Goal: Connect with others: Connect with others

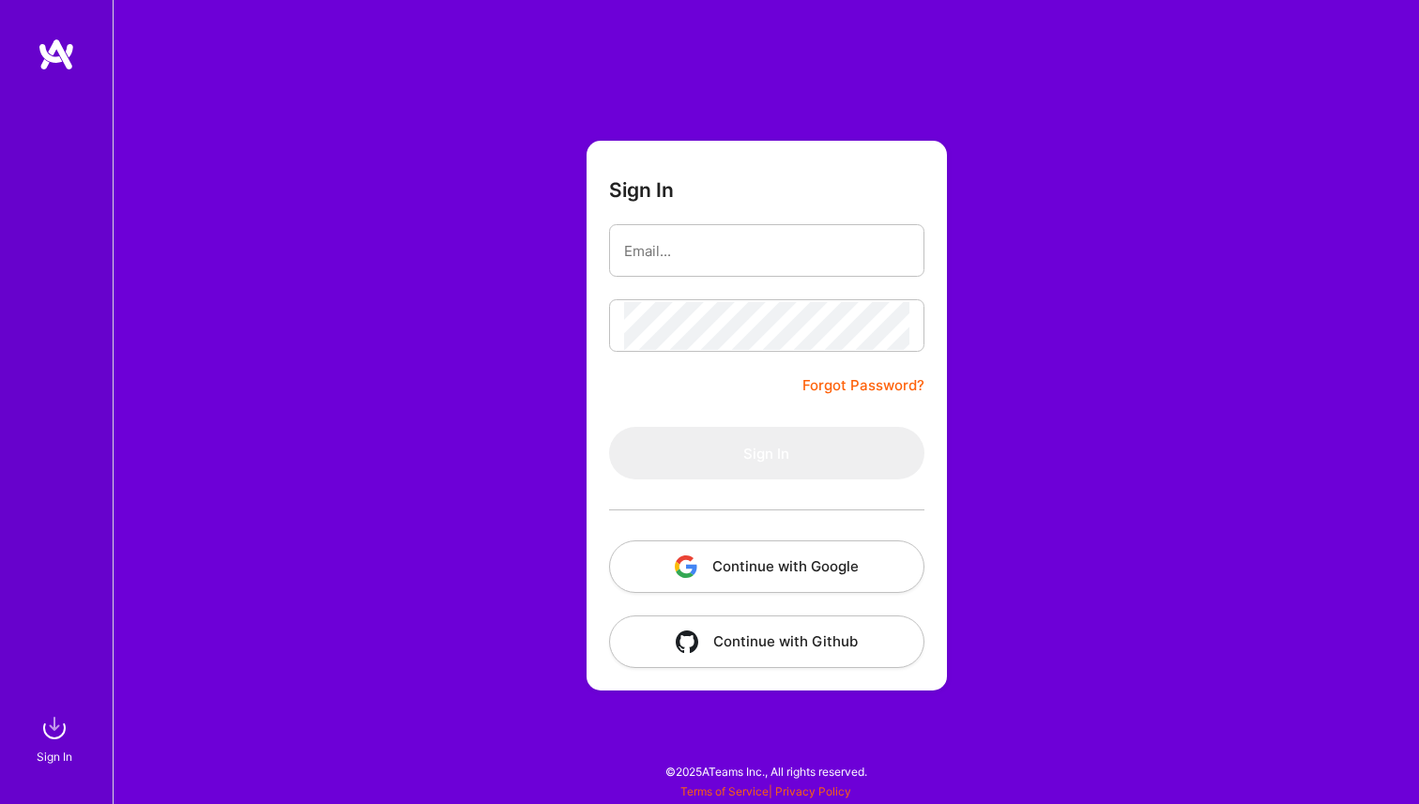
click at [725, 558] on button "Continue with Google" at bounding box center [766, 567] width 315 height 53
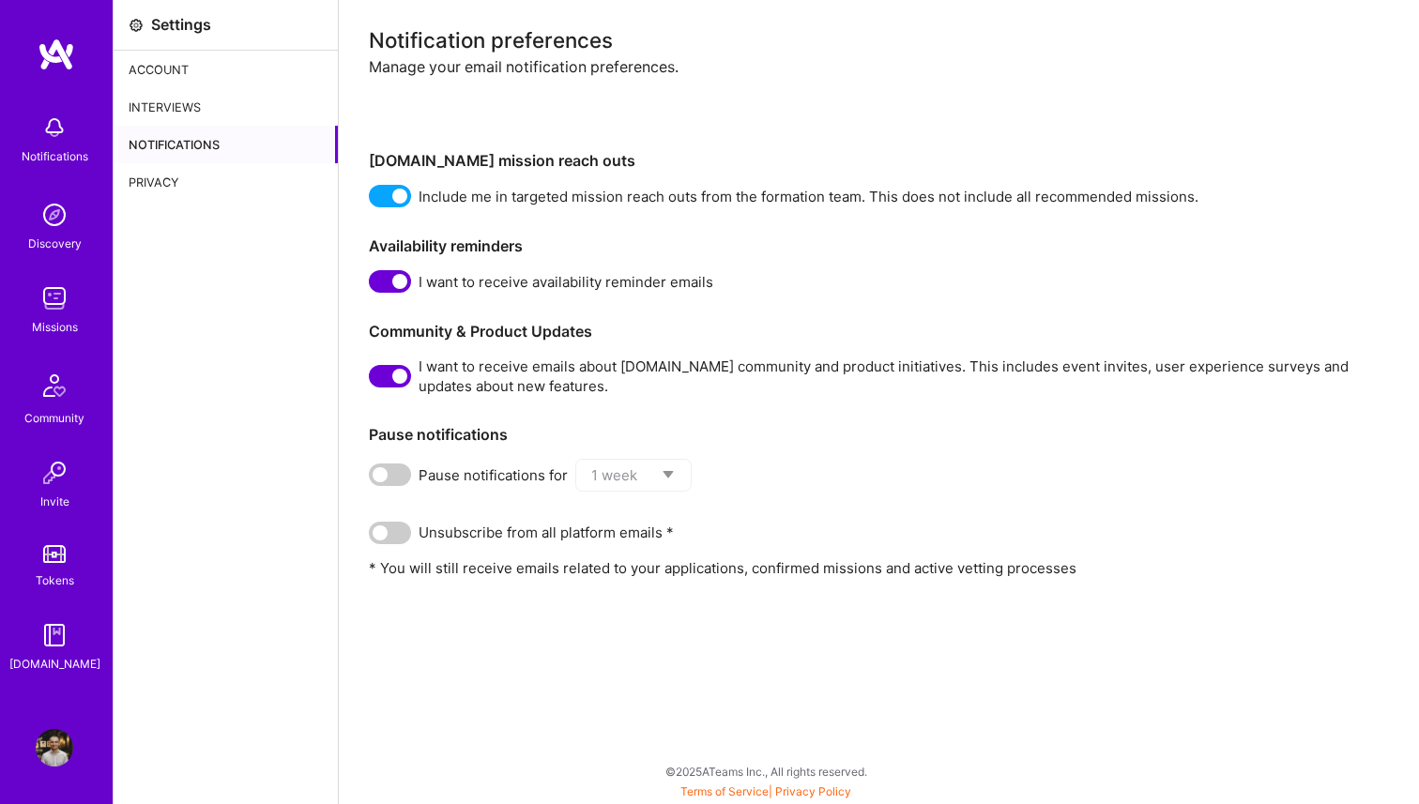
click at [54, 139] on img at bounding box center [55, 128] width 38 height 38
click at [48, 251] on div "Discovery" at bounding box center [55, 244] width 54 height 20
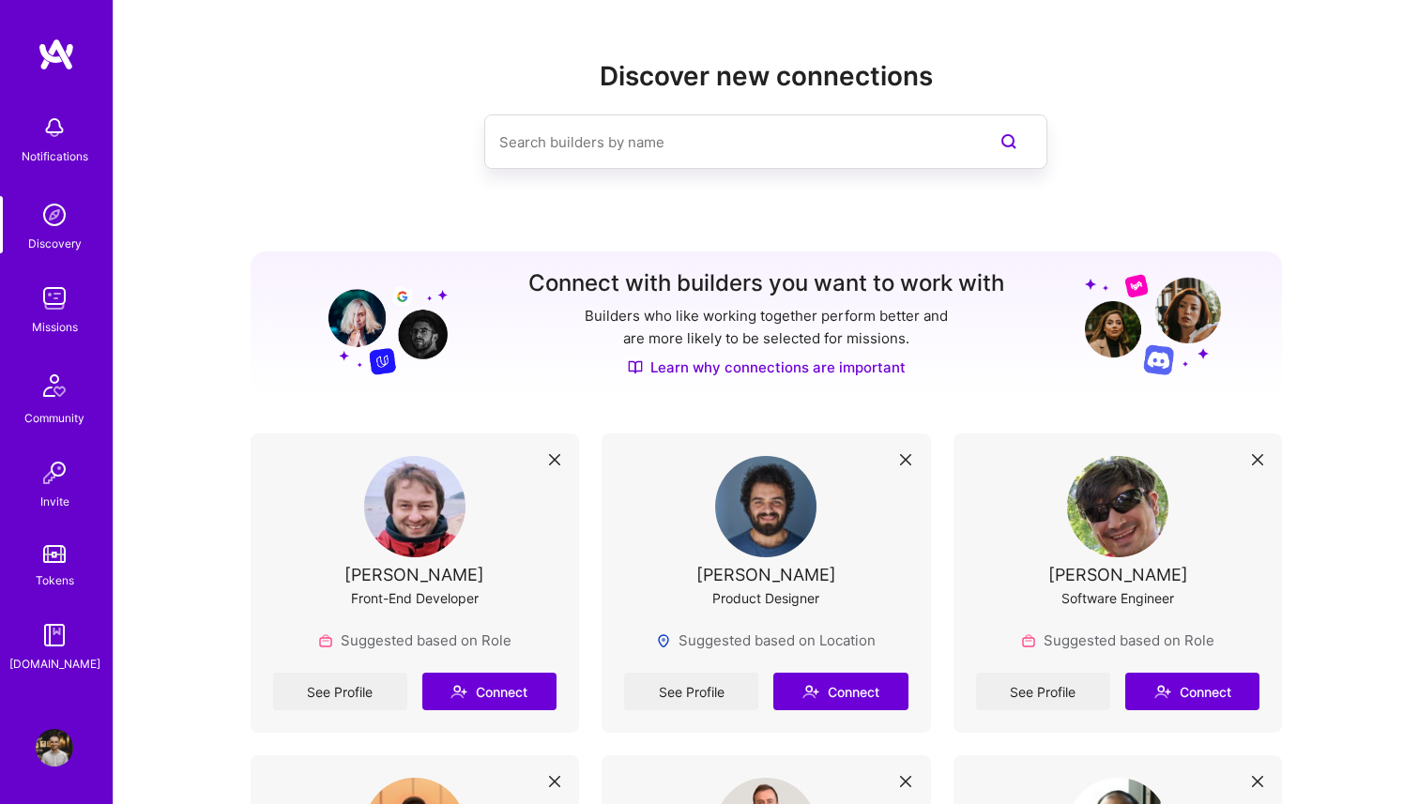
click at [53, 309] on img at bounding box center [55, 299] width 38 height 38
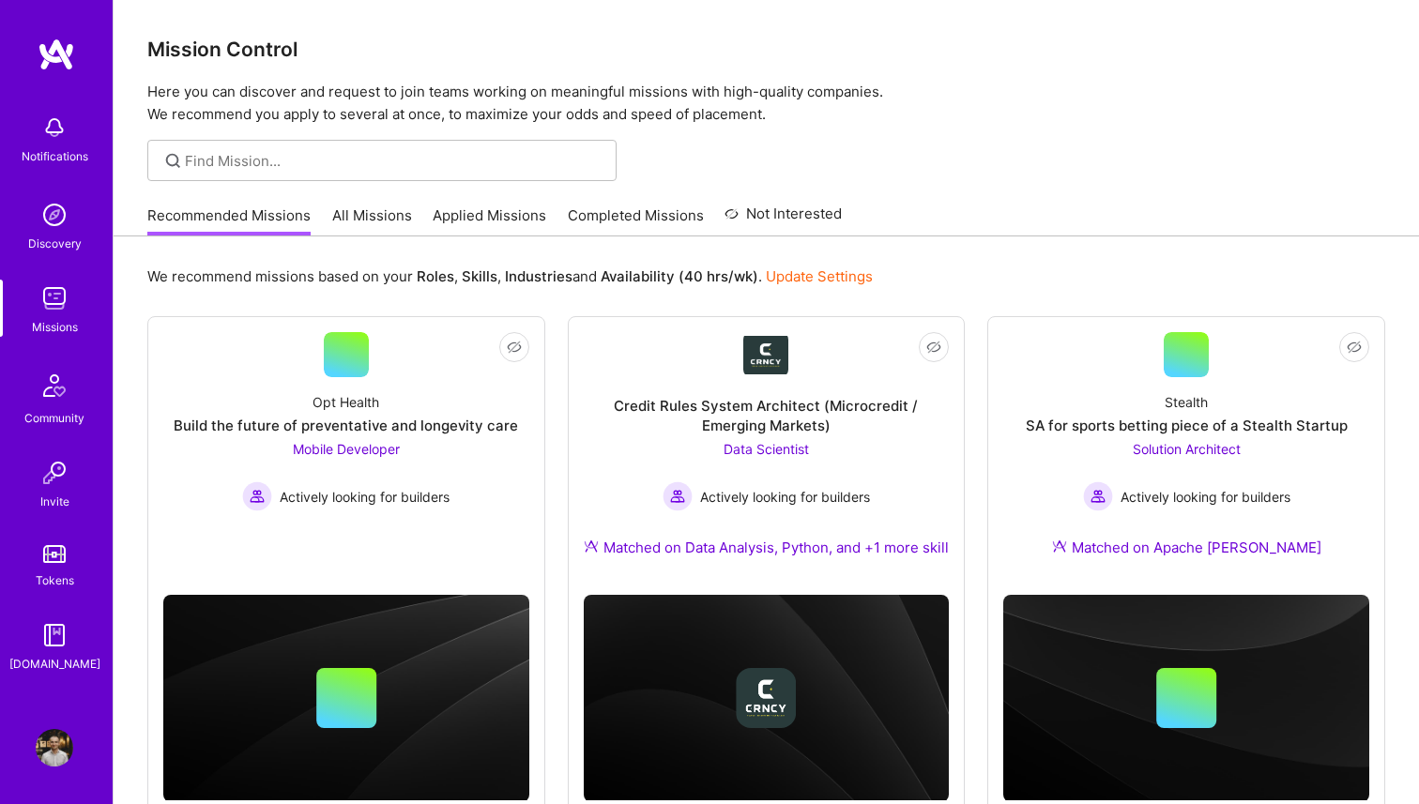
click at [997, 92] on p "Here you can discover and request to join teams working on meaningful missions …" at bounding box center [766, 103] width 1238 height 45
click at [982, 64] on div "Mission Control Here you can discover and request to join teams working on mean…" at bounding box center [767, 63] width 1306 height 126
